Goal: Find specific page/section: Find specific page/section

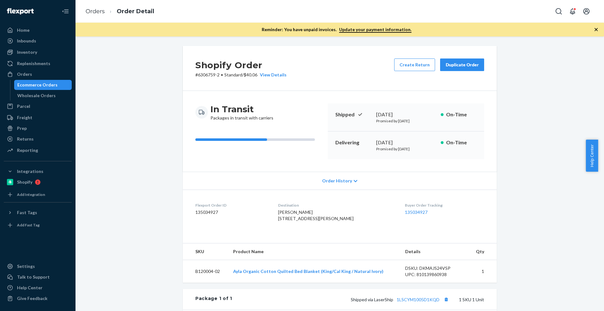
click at [25, 53] on div "Inventory" at bounding box center [27, 52] width 20 height 6
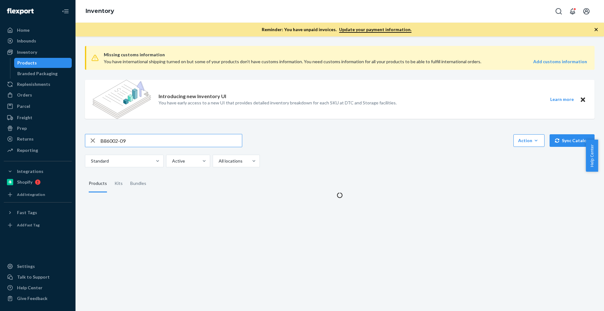
click at [149, 129] on div "Missing customs information You have international shipping turned on but some …" at bounding box center [339, 120] width 519 height 158
click at [153, 138] on input "B86002-09" at bounding box center [171, 140] width 142 height 13
paste input "152101-07-K"
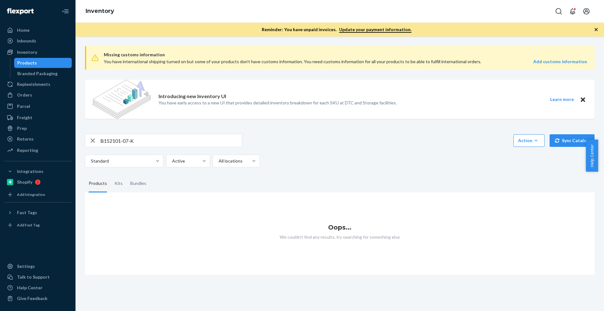
click at [151, 138] on input "B152101-07-K" at bounding box center [171, 140] width 142 height 13
type input "B152101-07-K"
click at [147, 183] on div "Bundles" at bounding box center [138, 184] width 24 height 18
click at [126, 175] on input "Bundles" at bounding box center [126, 175] width 0 height 0
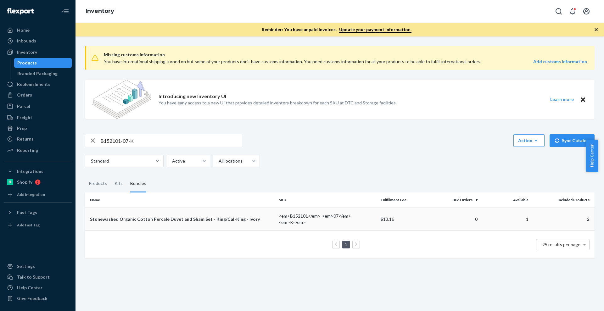
click at [164, 223] on td "Stonewashed Organic Cotton Percale Duvet and Sham Set - King/Cal-King - Ivory" at bounding box center [180, 219] width 191 height 23
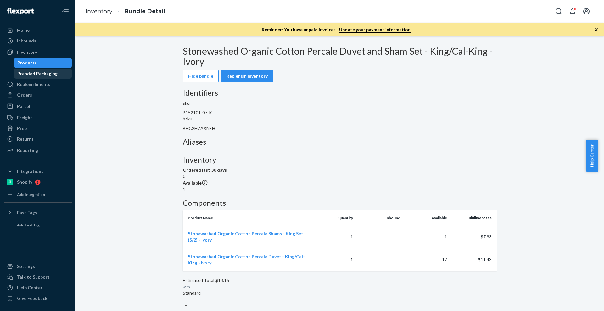
click at [47, 69] on link "Branded Packaging" at bounding box center [43, 74] width 58 height 10
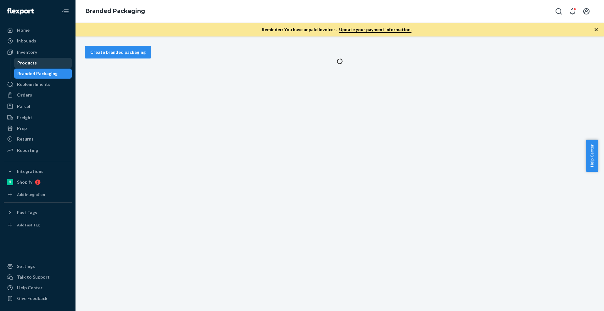
click at [48, 66] on div "Products" at bounding box center [43, 62] width 57 height 9
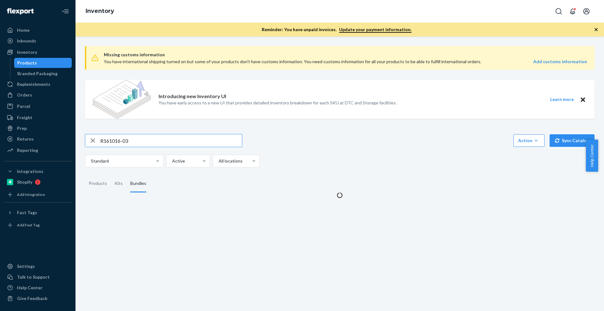
type input "R161016-03"
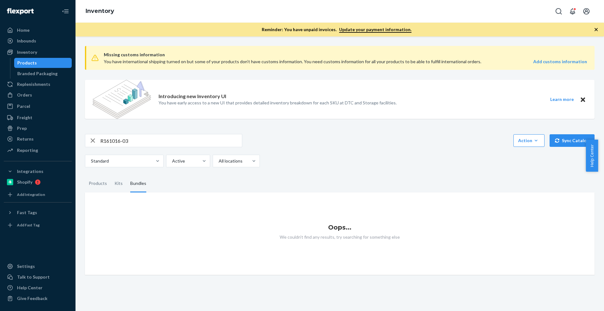
click at [144, 139] on input "R161016-03" at bounding box center [171, 140] width 142 height 13
click at [92, 182] on div "Products" at bounding box center [98, 184] width 18 height 18
click at [85, 175] on input "Products" at bounding box center [85, 175] width 0 height 0
